Goal: Information Seeking & Learning: Check status

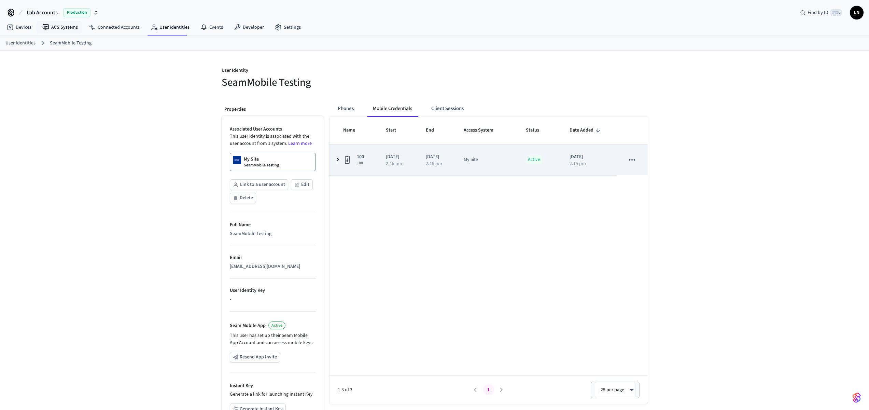
click at [382, 167] on td "2025/09/03 2:15 pm" at bounding box center [398, 159] width 40 height 31
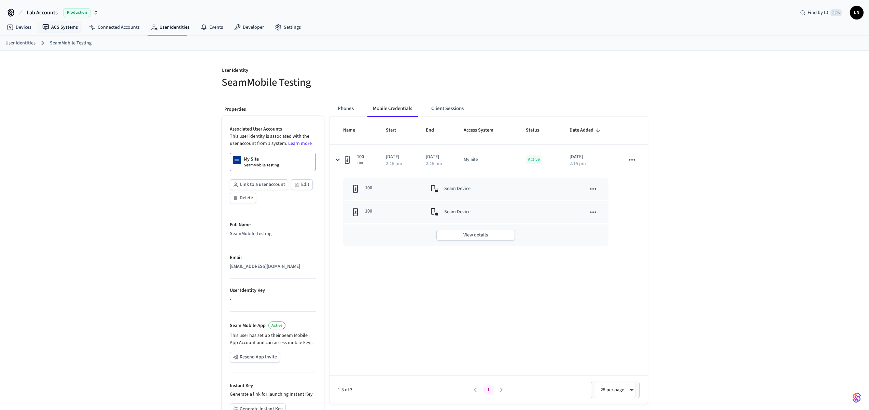
click at [265, 158] on div "My Site SeamMobile Testing" at bounding box center [261, 162] width 35 height 12
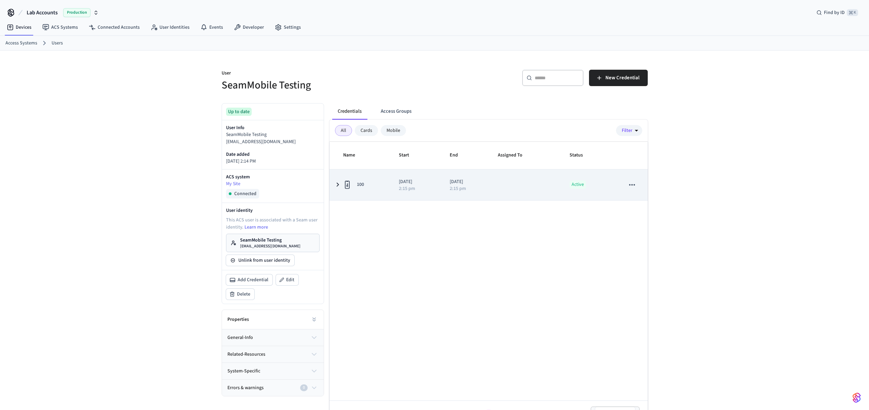
click at [418, 182] on p "[DATE]" at bounding box center [416, 181] width 34 height 7
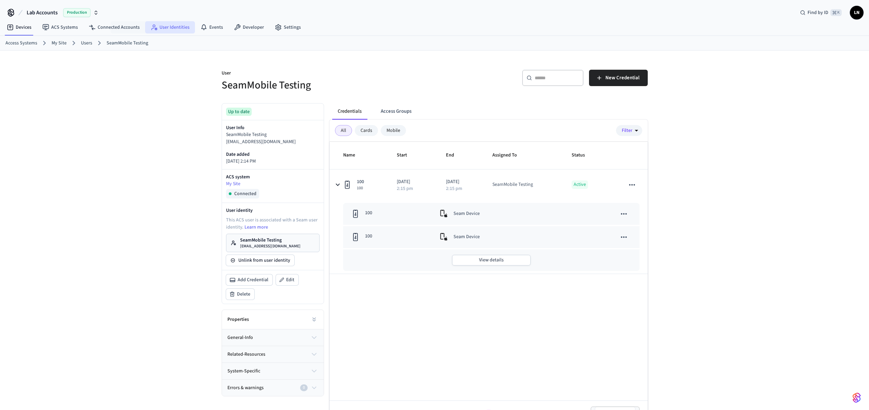
click at [155, 28] on icon at bounding box center [156, 28] width 3 height 3
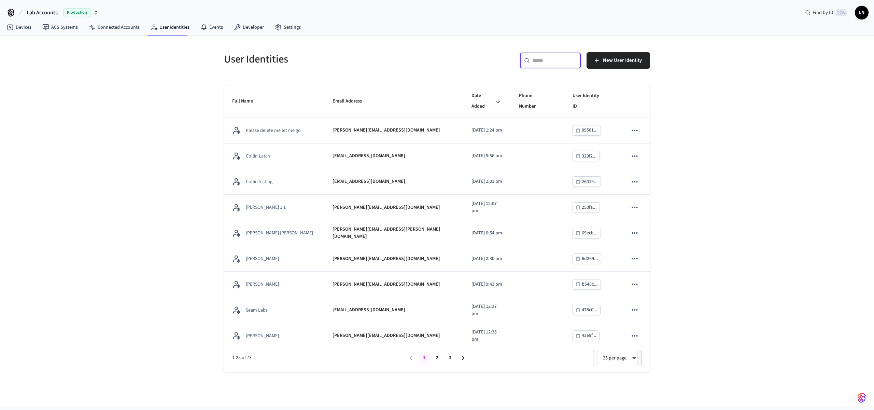
click at [540, 61] on input "text" at bounding box center [554, 60] width 44 height 7
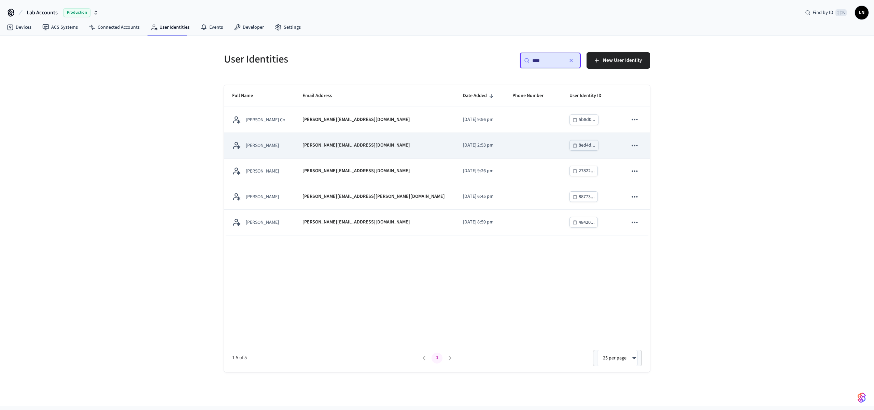
type input "****"
click at [290, 150] on td "Matt Testing" at bounding box center [259, 146] width 70 height 26
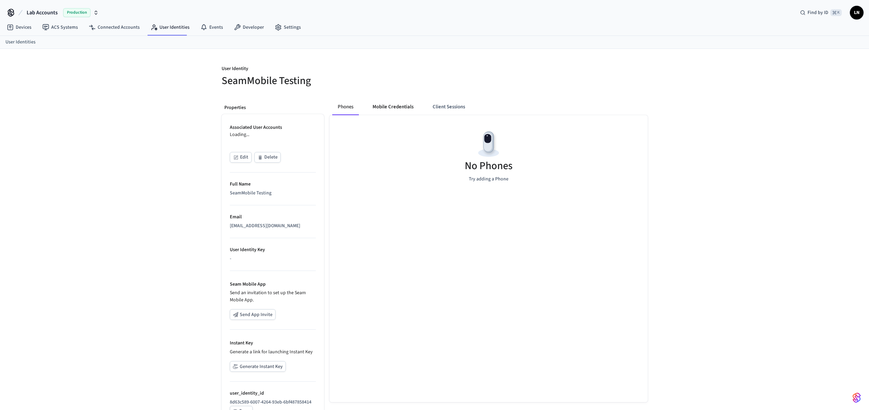
click at [416, 106] on button "Mobile Credentials" at bounding box center [393, 107] width 52 height 16
click at [451, 104] on button "Client Sessions" at bounding box center [447, 107] width 43 height 16
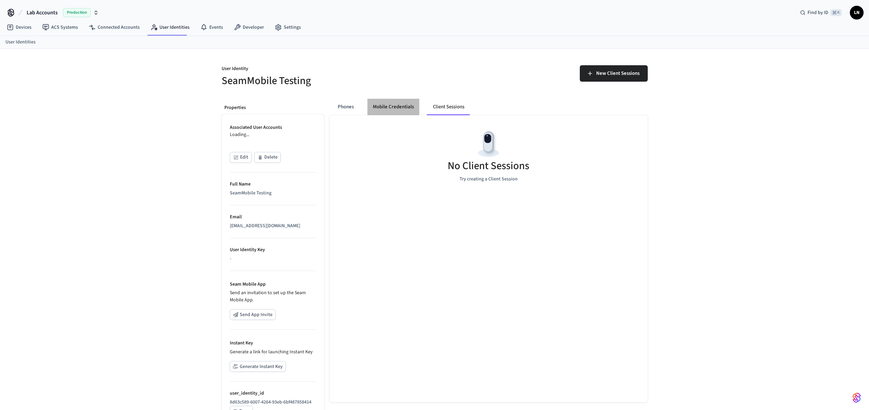
click at [375, 104] on button "Mobile Credentials" at bounding box center [393, 107] width 52 height 16
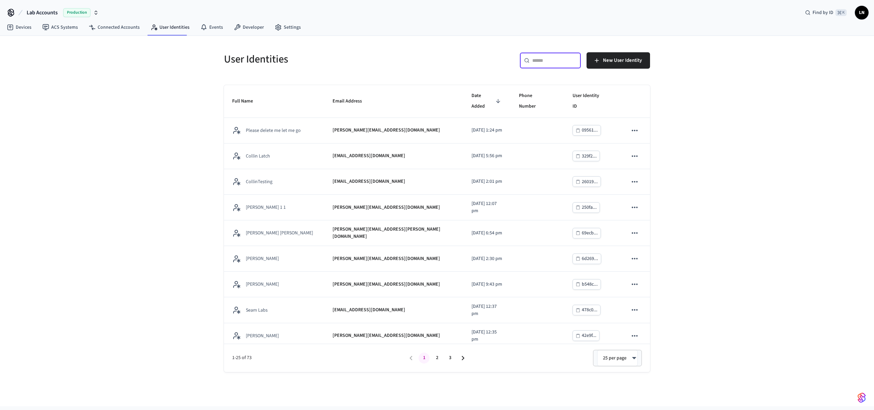
click at [545, 60] on input "text" at bounding box center [554, 60] width 44 height 7
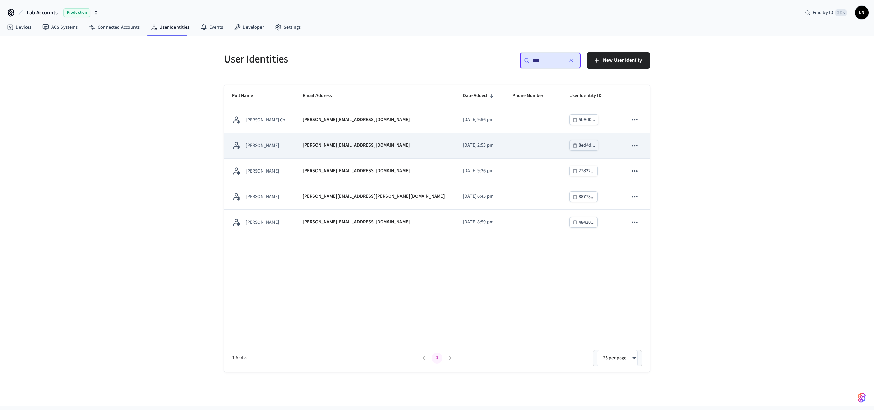
type input "****"
click at [270, 149] on div "Matt Testing" at bounding box center [259, 145] width 54 height 9
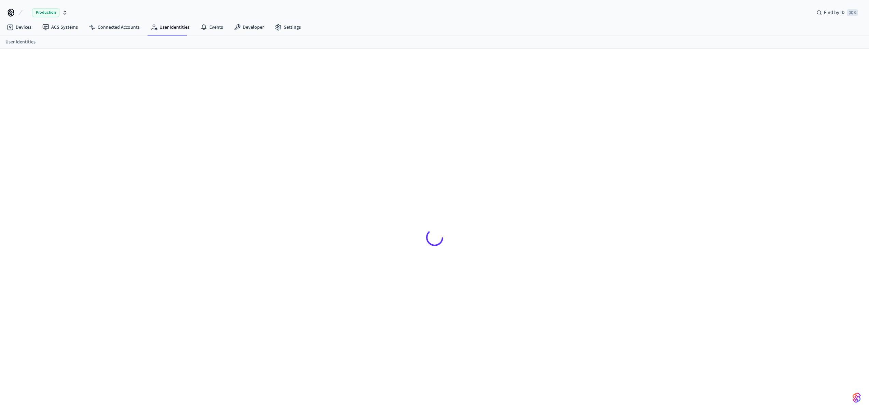
click at [859, 398] on img "button" at bounding box center [857, 397] width 8 height 11
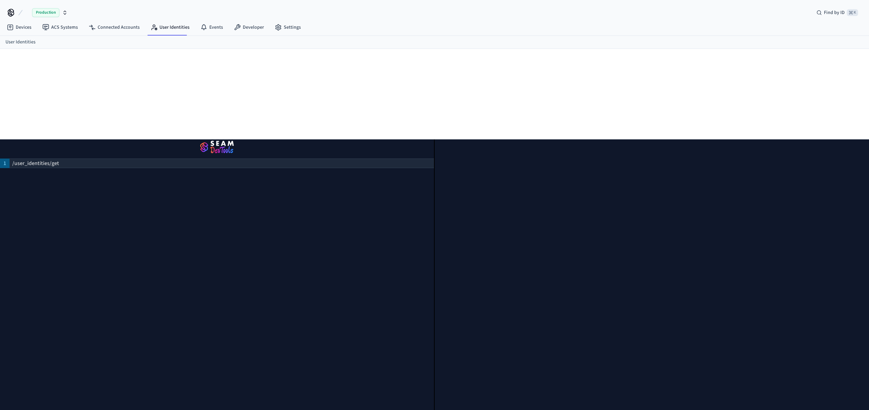
click at [113, 158] on div "/user_identities/get" at bounding box center [222, 163] width 424 height 10
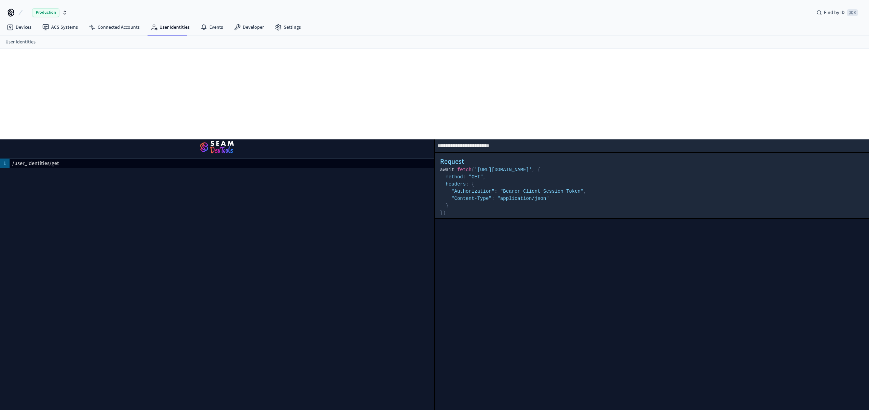
click at [219, 142] on img "button" at bounding box center [217, 147] width 418 height 19
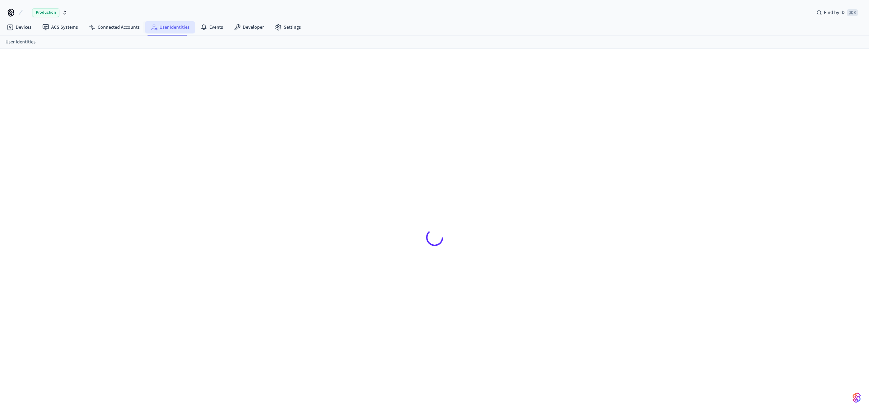
click at [167, 32] on link "User Identities" at bounding box center [170, 27] width 50 height 12
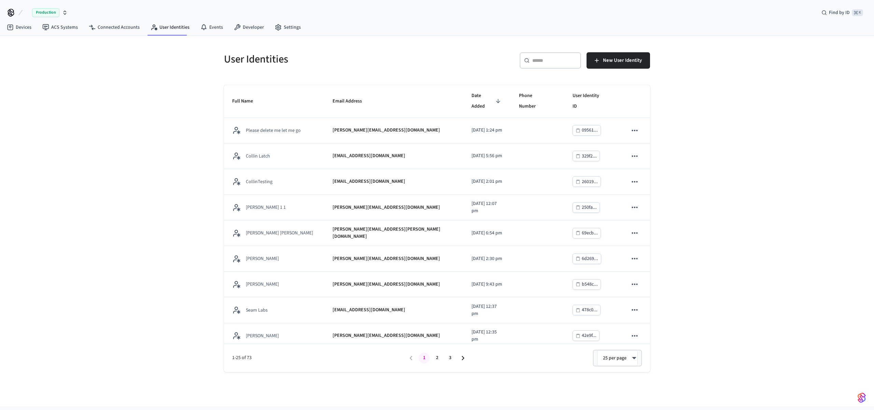
click at [554, 59] on input "text" at bounding box center [554, 60] width 44 height 7
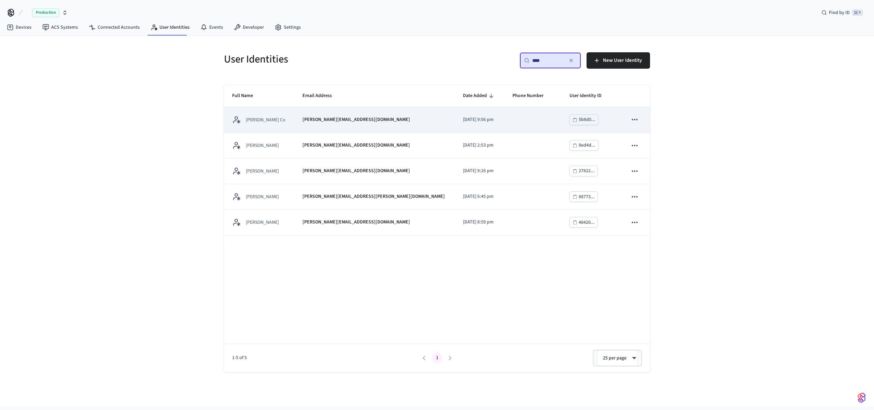
type input "****"
click at [286, 118] on div "Matt Boring Co" at bounding box center [259, 119] width 54 height 9
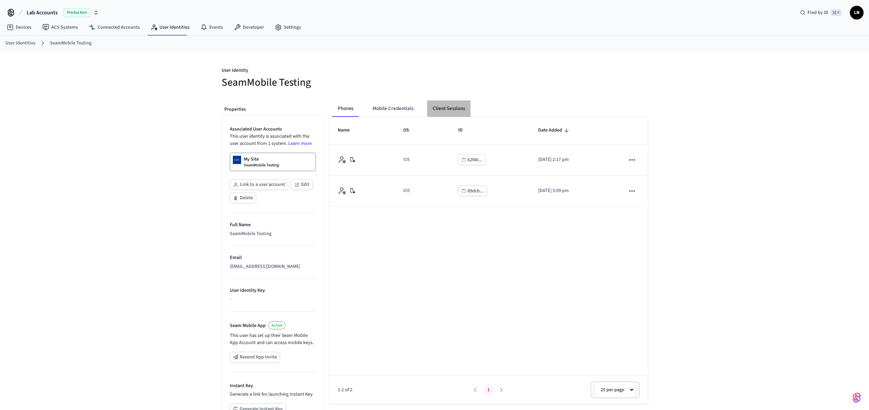
click at [448, 107] on button "Client Sessions" at bounding box center [448, 108] width 43 height 16
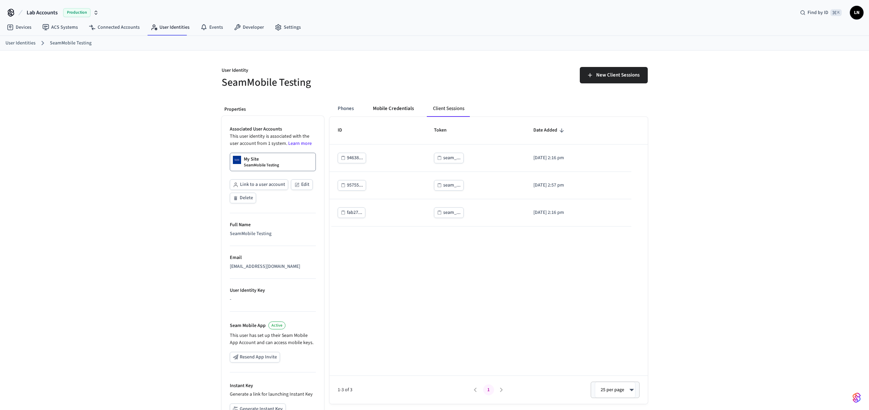
click at [386, 107] on button "Mobile Credentials" at bounding box center [393, 108] width 52 height 16
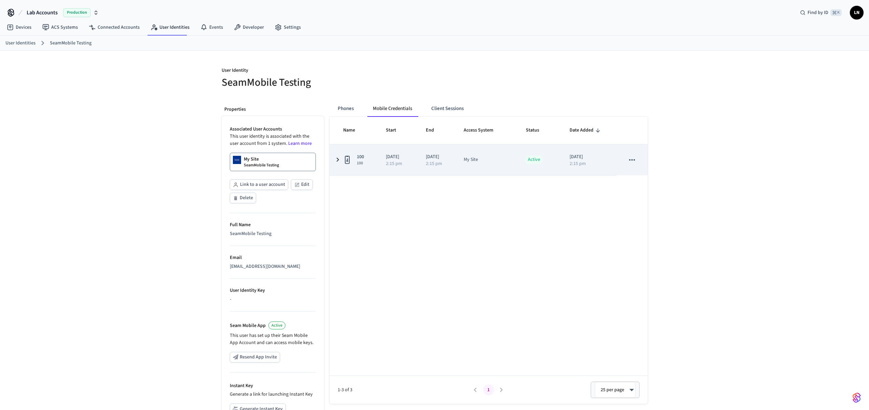
click at [341, 159] on icon "sticky table" at bounding box center [338, 159] width 8 height 9
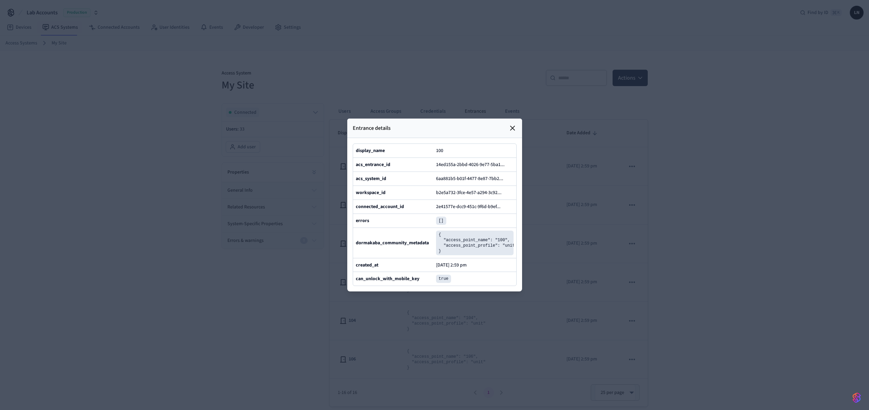
scroll to position [237, 0]
click at [513, 124] on icon at bounding box center [512, 128] width 8 height 8
